Goal: Check status: Check status

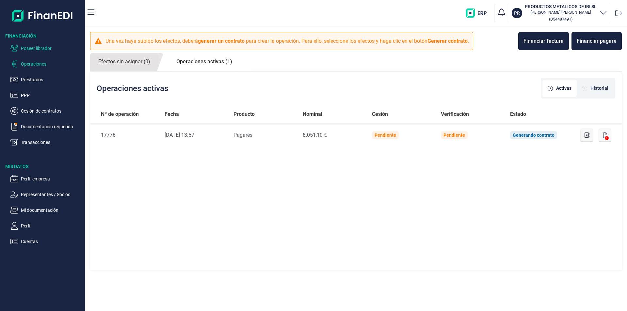
click at [50, 50] on p "Poseer librador" at bounding box center [51, 48] width 61 height 8
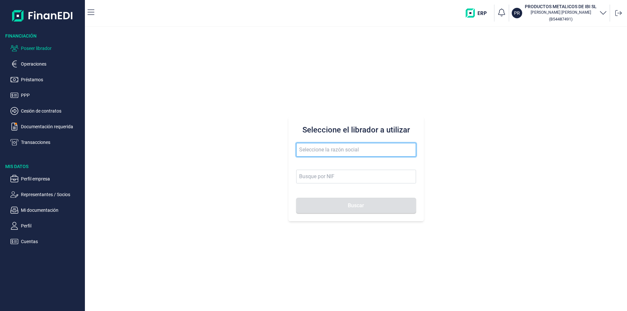
click at [303, 150] on input "text" at bounding box center [356, 150] width 120 height 14
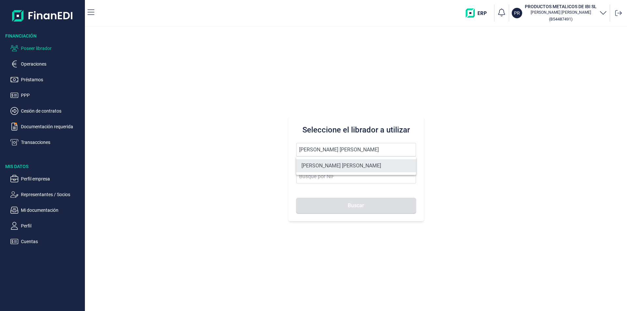
click at [322, 166] on li "[PERSON_NAME] [PERSON_NAME]" at bounding box center [356, 165] width 120 height 13
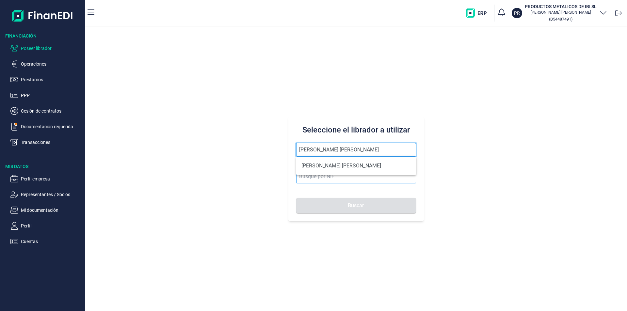
type input "[PERSON_NAME] [PERSON_NAME]"
type input "Y1643145Q"
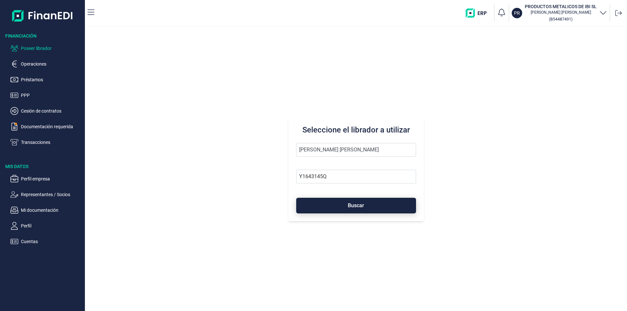
click at [323, 205] on button "Buscar" at bounding box center [356, 206] width 120 height 16
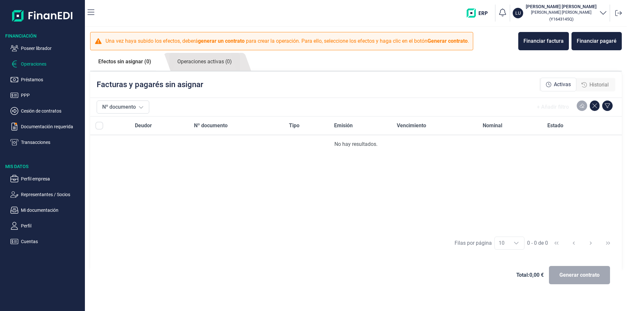
click at [592, 82] on span "Historial" at bounding box center [599, 85] width 19 height 8
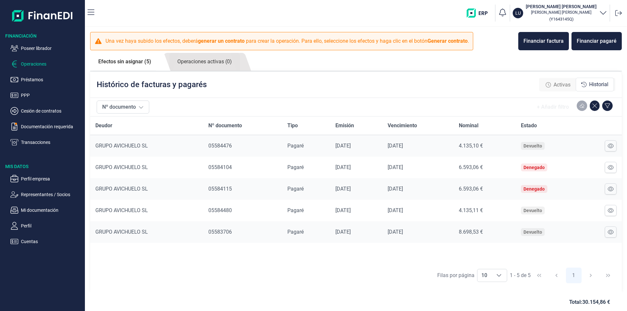
click at [112, 60] on link "Efectos sin asignar (5)" at bounding box center [124, 62] width 69 height 18
click at [559, 85] on span "Activas" at bounding box center [562, 85] width 17 height 8
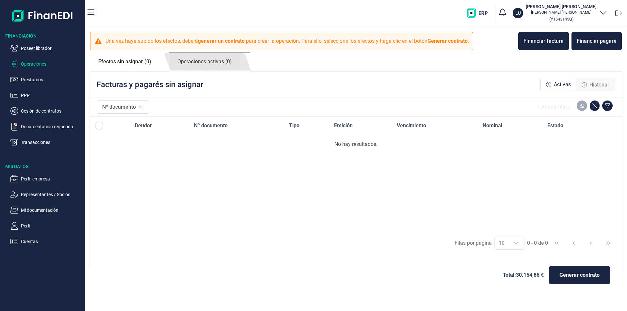
click at [199, 59] on link "Operaciones activas (0)" at bounding box center [204, 62] width 71 height 18
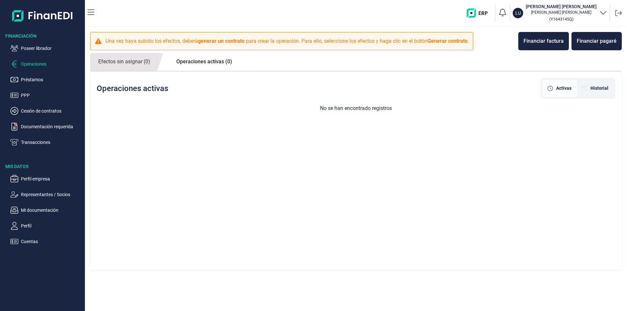
click at [198, 64] on link "Operaciones activas (0)" at bounding box center [204, 62] width 72 height 18
click at [208, 62] on link "Operaciones activas (0)" at bounding box center [204, 62] width 72 height 18
click at [602, 90] on span "Historial" at bounding box center [600, 88] width 18 height 7
